Goal: Transaction & Acquisition: Purchase product/service

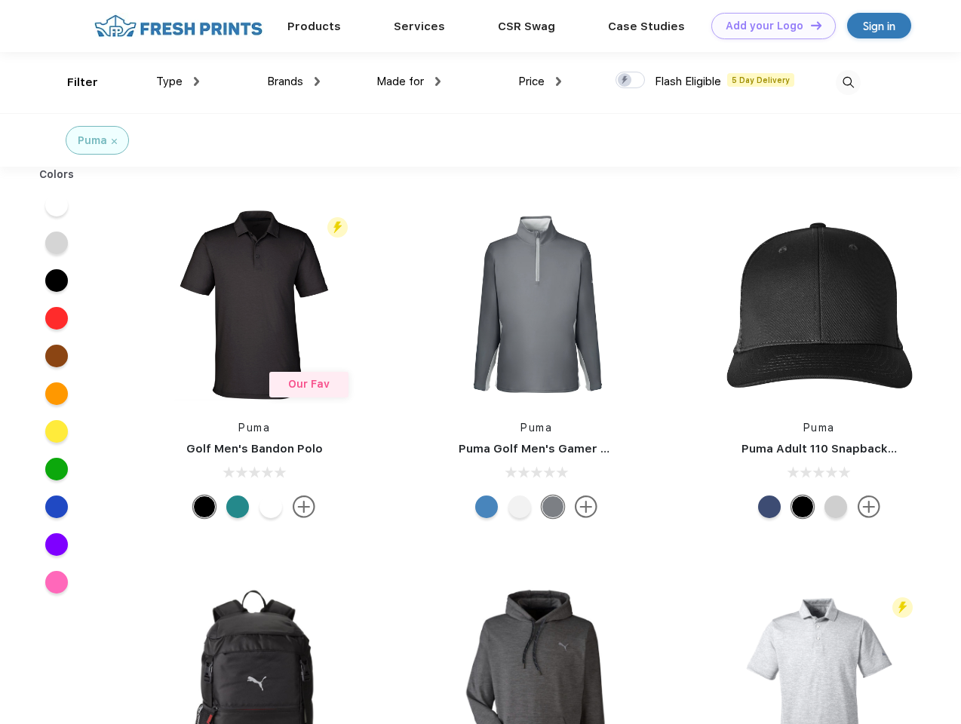
click at [768, 26] on link "Add your Logo Design Tool" at bounding box center [773, 26] width 124 height 26
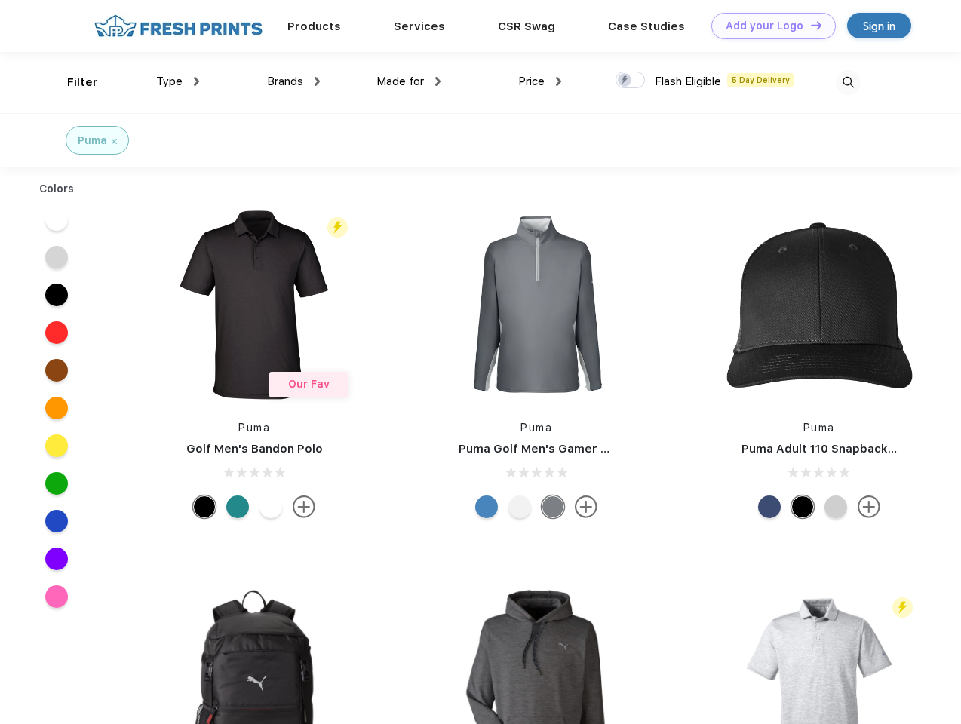
click at [0, 0] on div "Design Tool" at bounding box center [0, 0] width 0 height 0
click at [809, 25] on link "Add your Logo Design Tool" at bounding box center [773, 26] width 124 height 26
click at [72, 82] on div "Filter" at bounding box center [82, 82] width 31 height 17
click at [178, 81] on span "Type" at bounding box center [169, 82] width 26 height 14
click at [293, 81] on span "Brands" at bounding box center [285, 82] width 36 height 14
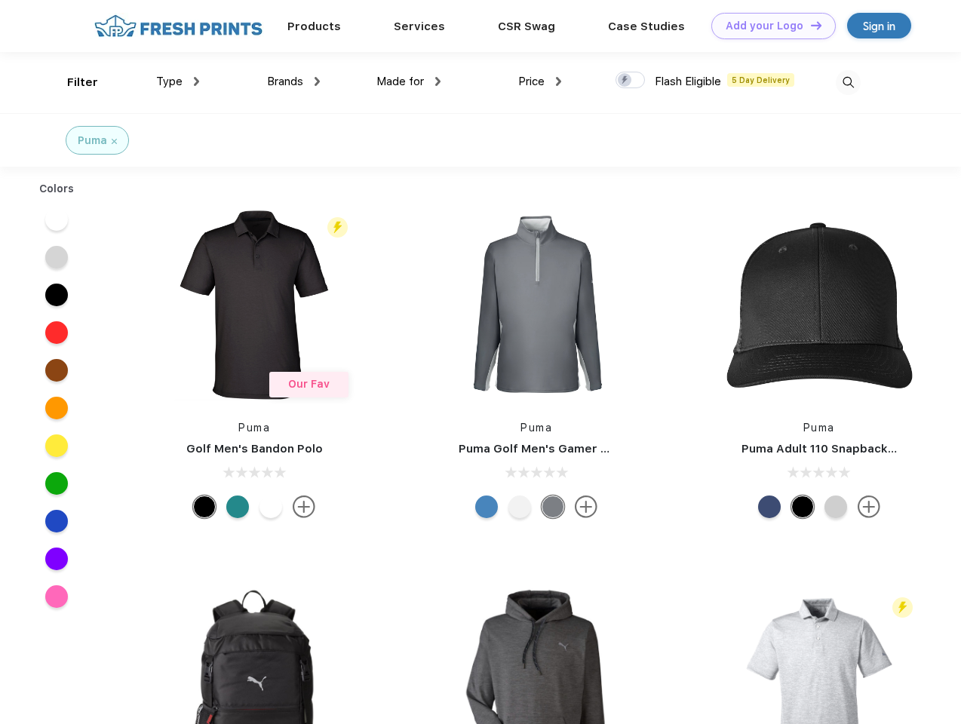
click at [409, 81] on span "Made for" at bounding box center [400, 82] width 48 height 14
click at [540, 81] on span "Price" at bounding box center [531, 82] width 26 height 14
click at [630, 81] on div at bounding box center [629, 80] width 29 height 17
click at [625, 81] on input "checkbox" at bounding box center [620, 76] width 10 height 10
click at [848, 82] on img at bounding box center [848, 82] width 25 height 25
